Goal: Task Accomplishment & Management: Complete application form

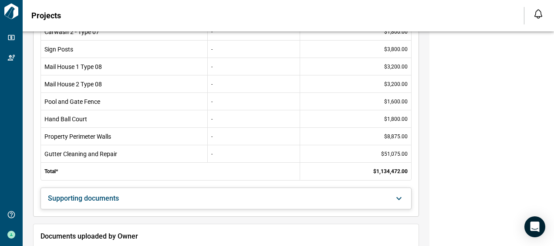
scroll to position [1786, 0]
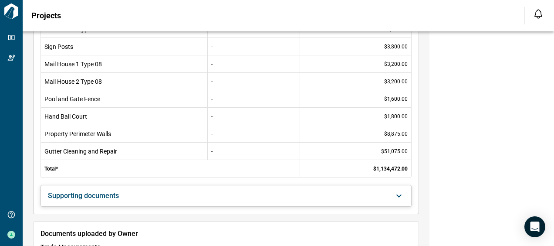
click at [159, 193] on div "Supporting documents" at bounding box center [221, 195] width 346 height 9
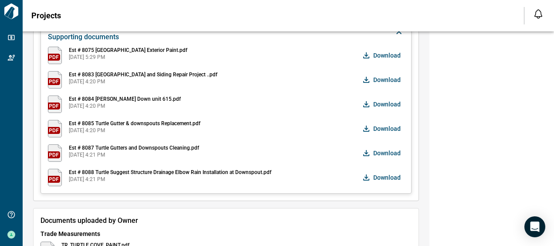
scroll to position [1939, 0]
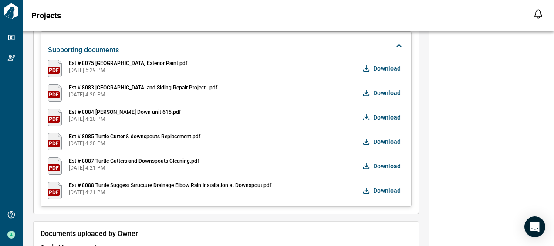
drag, startPoint x: 116, startPoint y: 119, endPoint x: 478, endPoint y: 140, distance: 362.6
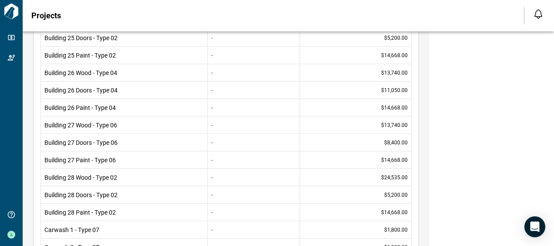
scroll to position [1350, 0]
